Goal: Transaction & Acquisition: Purchase product/service

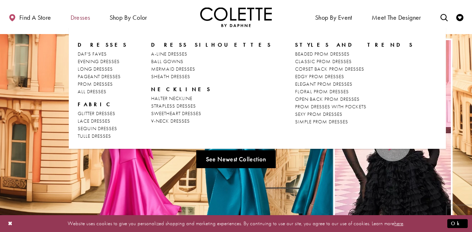
click at [74, 16] on span "Dresses" at bounding box center [81, 17] width 20 height 7
click at [78, 16] on span "Dresses" at bounding box center [81, 17] width 20 height 7
click at [87, 86] on span "PROM DRESSES" at bounding box center [95, 84] width 35 height 6
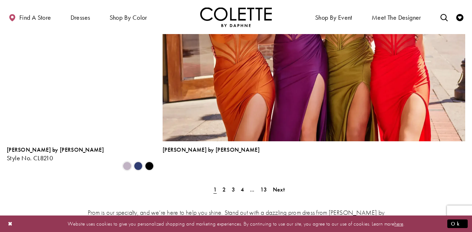
scroll to position [1612, 0]
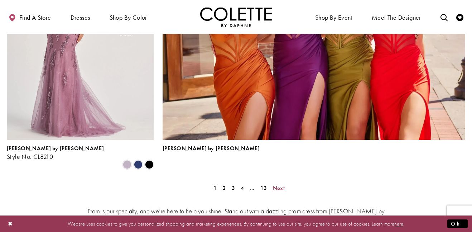
click at [279, 184] on span "Next" at bounding box center [279, 188] width 12 height 8
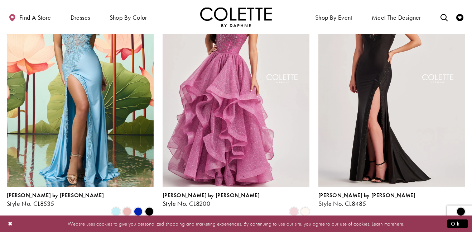
scroll to position [1034, 0]
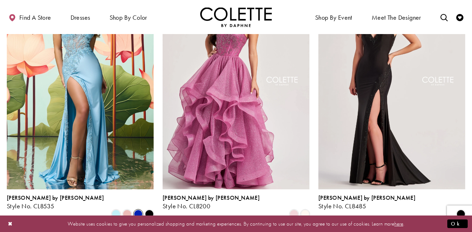
click at [137, 209] on span "Product List" at bounding box center [138, 213] width 9 height 9
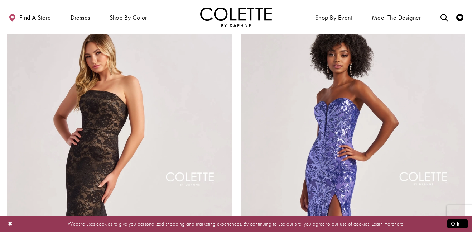
scroll to position [1627, 0]
